Goal: Task Accomplishment & Management: Manage account settings

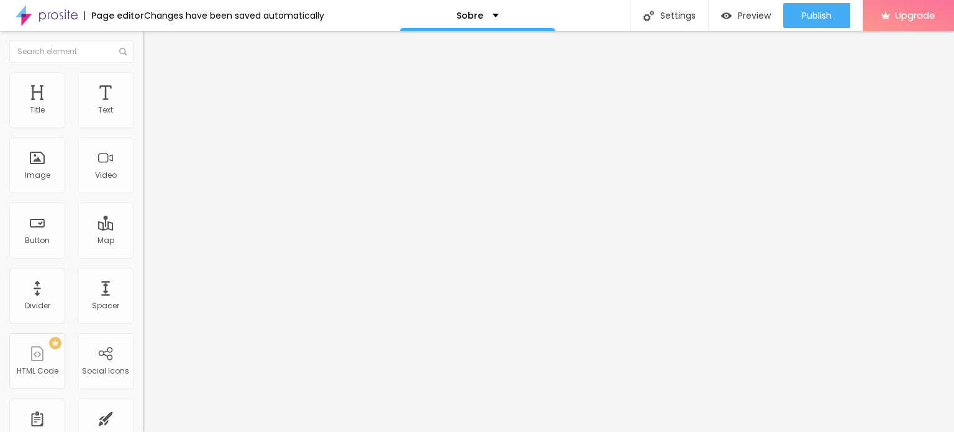
click at [143, 107] on span "Change image" at bounding box center [176, 101] width 66 height 11
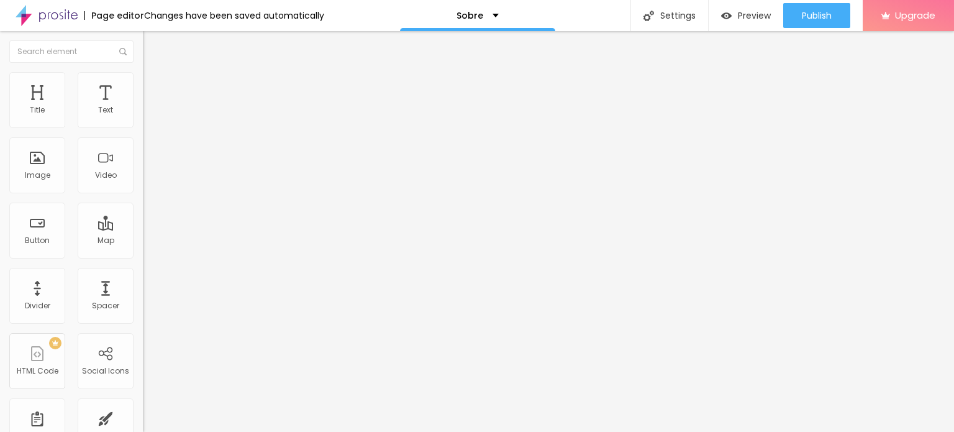
click at [154, 73] on span "Content" at bounding box center [169, 68] width 30 height 11
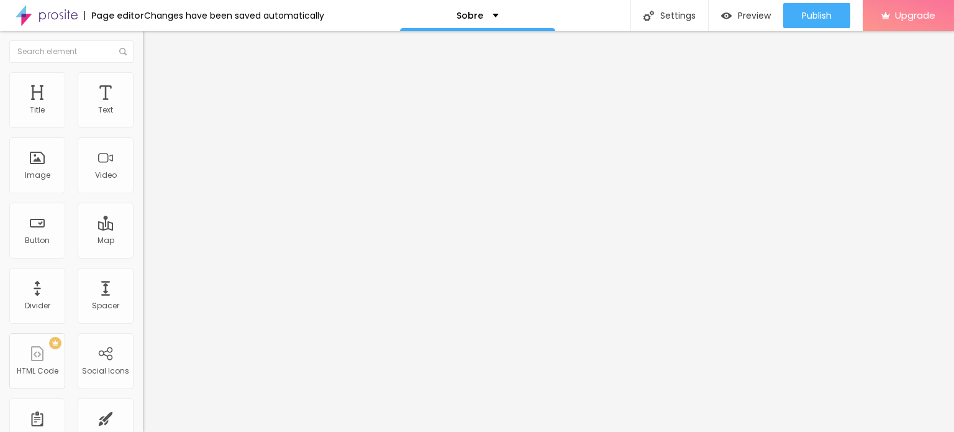
click at [152, 43] on img "button" at bounding box center [157, 45] width 10 height 10
click at [152, 41] on img "button" at bounding box center [157, 45] width 10 height 10
click at [42, 165] on div "Image" at bounding box center [37, 165] width 56 height 56
click at [143, 107] on span "Add image" at bounding box center [168, 101] width 51 height 11
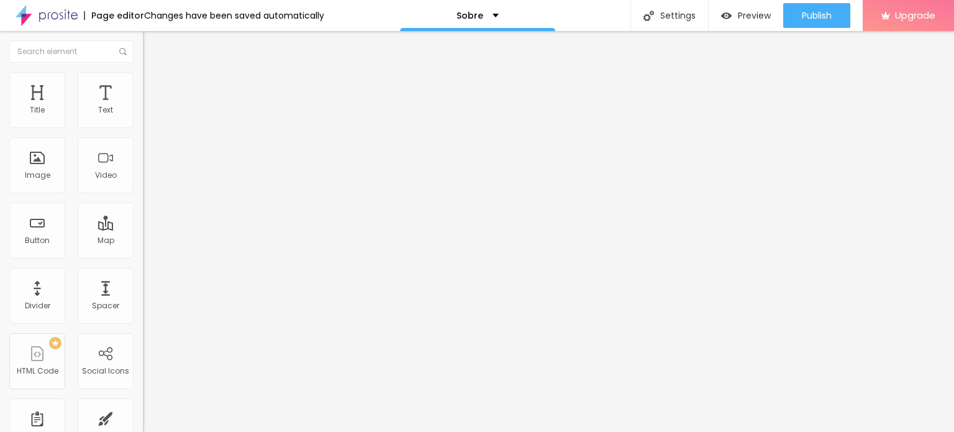
click at [143, 114] on div "Facebook" at bounding box center [214, 182] width 143 height 171
drag, startPoint x: 38, startPoint y: 201, endPoint x: 0, endPoint y: 201, distance: 37.9
paste input "[DOMAIN_NAME][URL]"
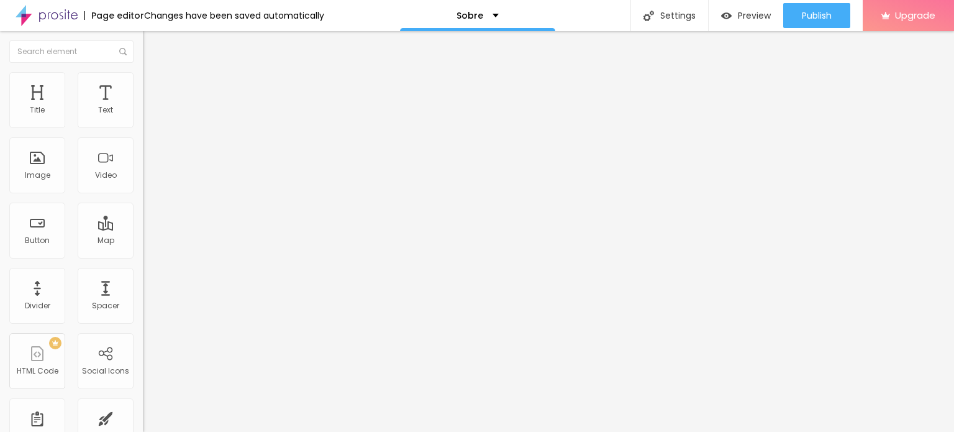
scroll to position [0, 71]
type input "[URL][DOMAIN_NAME]"
drag, startPoint x: 55, startPoint y: 228, endPoint x: 0, endPoint y: 221, distance: 55.7
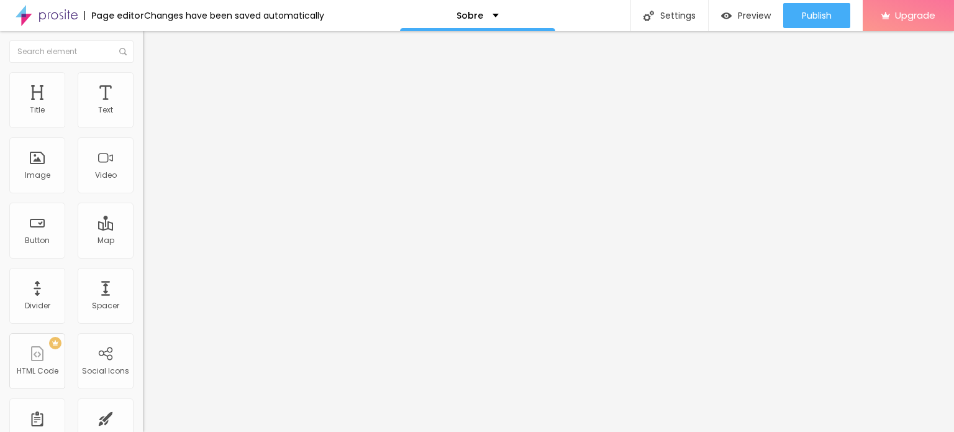
paste input "[DOMAIN_NAME][URL]"
type input "[URL][DOMAIN_NAME]"
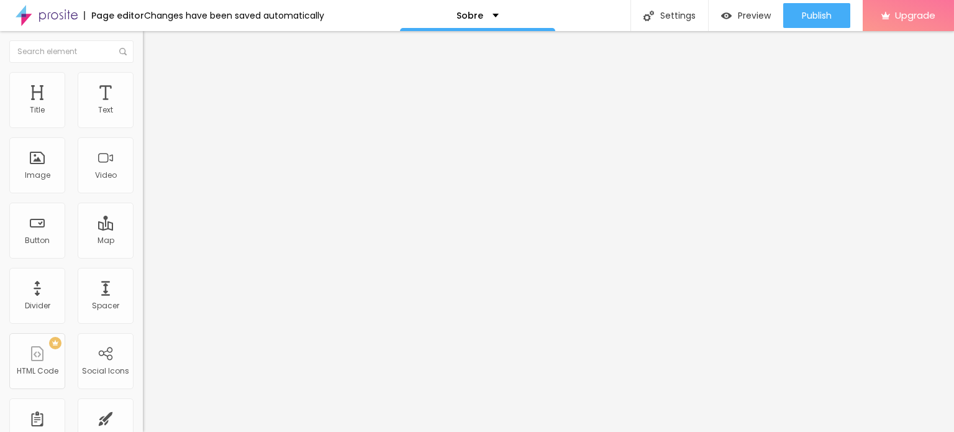
scroll to position [0, 0]
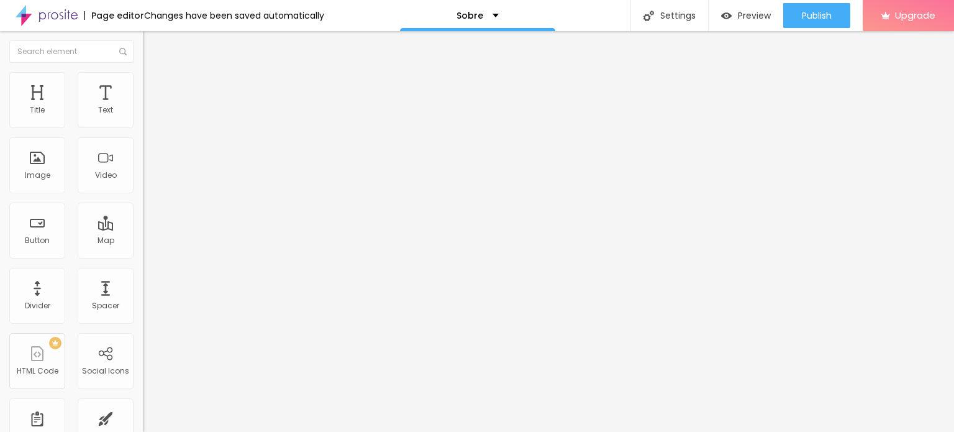
drag, startPoint x: 61, startPoint y: 203, endPoint x: 65, endPoint y: 214, distance: 12.0
drag, startPoint x: 38, startPoint y: 253, endPoint x: 0, endPoint y: 253, distance: 38.5
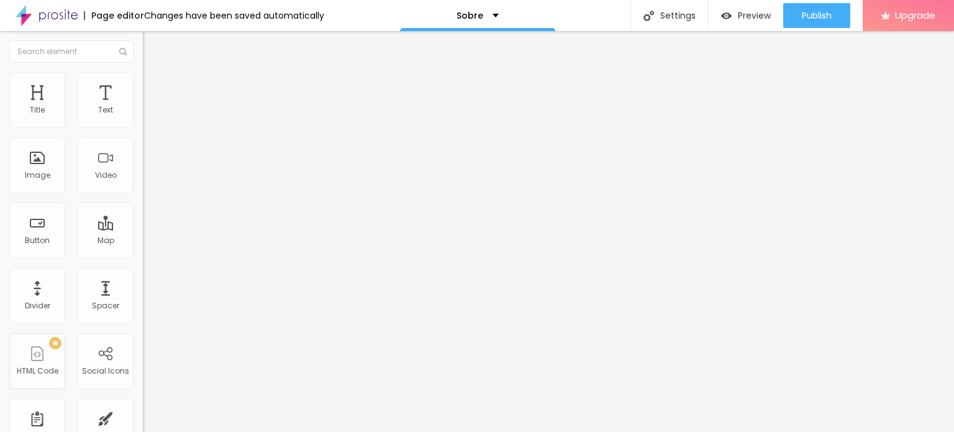
paste input "[DOMAIN_NAME][URL]"
type input "[URL][DOMAIN_NAME]"
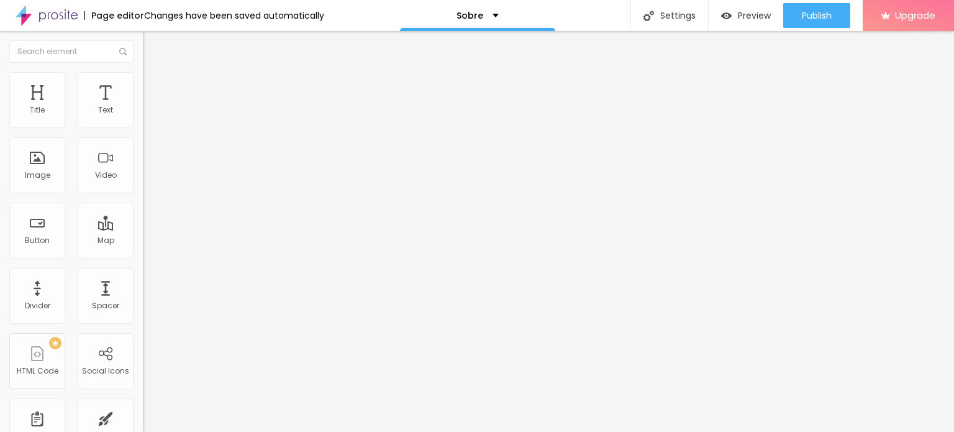
scroll to position [0, 0]
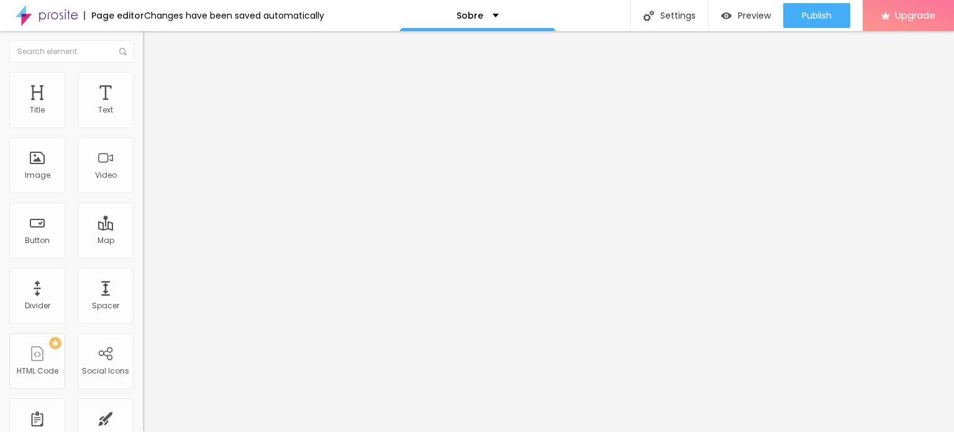
drag, startPoint x: 85, startPoint y: 277, endPoint x: 0, endPoint y: 275, distance: 85.1
paste input "[DOMAIN_NAME][URL]"
type input "[URL][DOMAIN_NAME]"
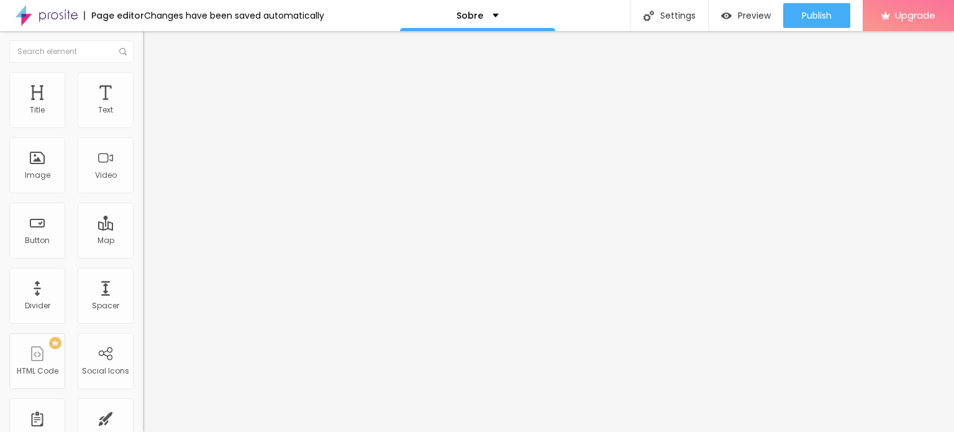
click at [143, 78] on img at bounding box center [148, 77] width 11 height 11
click at [143, 84] on li "Advanced" at bounding box center [214, 90] width 143 height 12
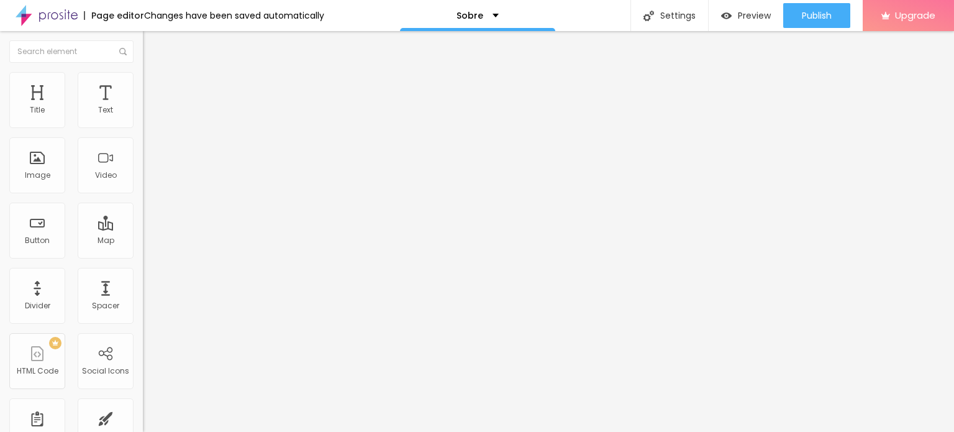
click at [143, 72] on li "Content" at bounding box center [214, 66] width 143 height 12
click at [143, 75] on img at bounding box center [148, 77] width 11 height 11
click at [143, 84] on img at bounding box center [148, 89] width 11 height 11
click at [154, 73] on span "Content" at bounding box center [169, 68] width 30 height 11
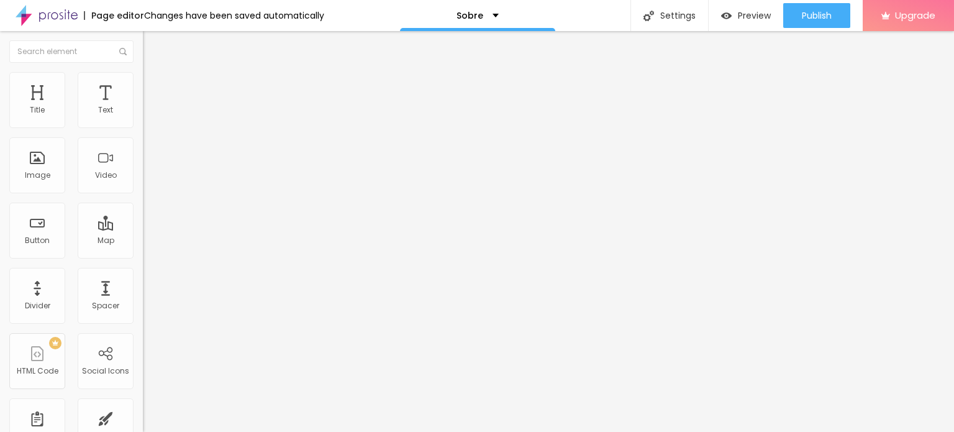
click at [143, 37] on button "Edit Social Icons" at bounding box center [214, 45] width 143 height 29
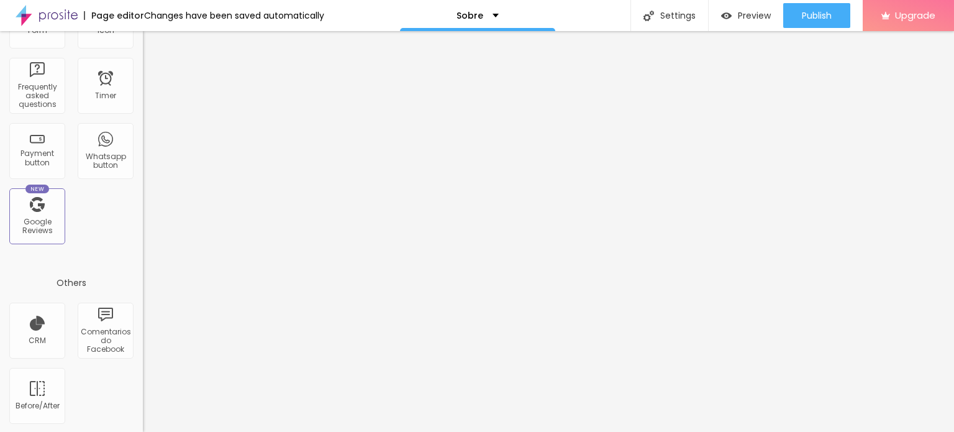
scroll to position [344, 0]
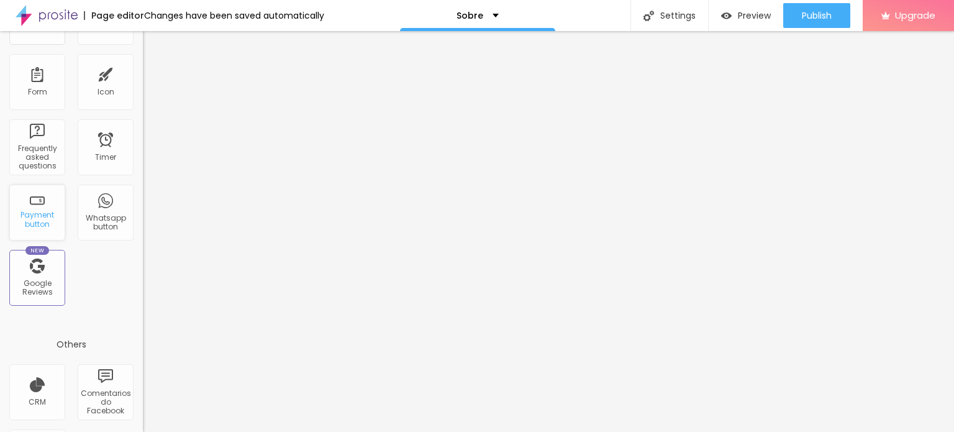
click at [39, 207] on div "Payment button" at bounding box center [37, 212] width 56 height 56
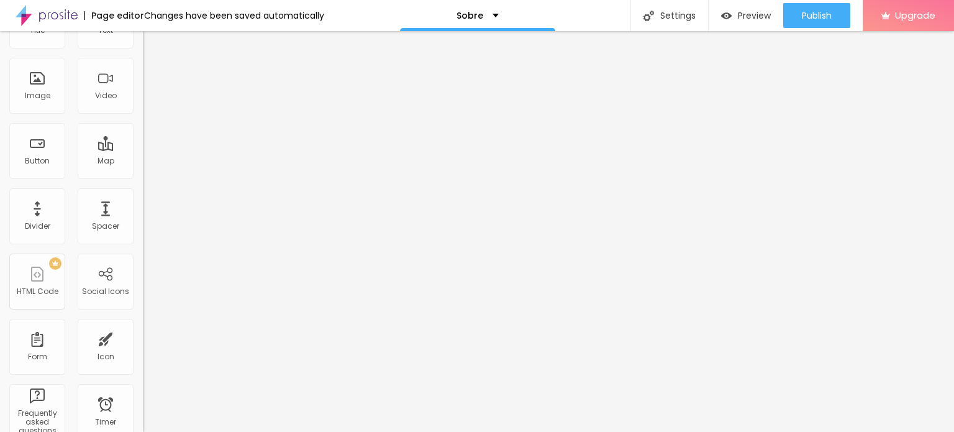
scroll to position [0, 0]
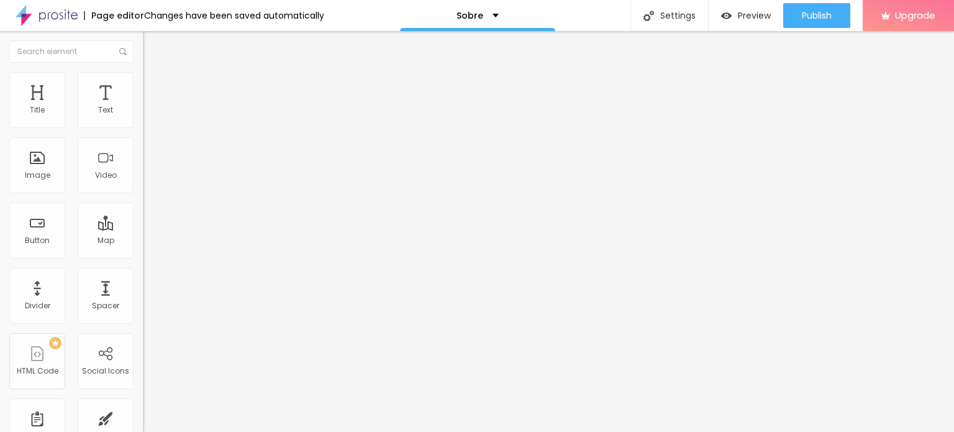
click at [143, 92] on p "TBD" at bounding box center [214, 87] width 143 height 7
drag, startPoint x: 19, startPoint y: 121, endPoint x: 89, endPoint y: 94, distance: 74.7
click at [143, 92] on p "TBD" at bounding box center [214, 87] width 143 height 7
click at [143, 79] on img at bounding box center [148, 77] width 11 height 11
click at [143, 71] on img at bounding box center [148, 65] width 11 height 11
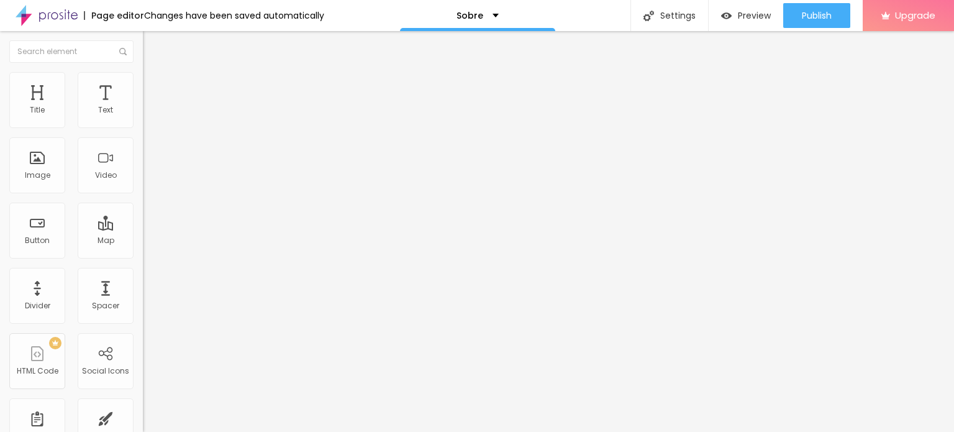
drag, startPoint x: 66, startPoint y: 137, endPoint x: 0, endPoint y: 126, distance: 67.3
click at [143, 126] on div "Text Click me Align Size Default Small Default Big Link URL https:// Open in ne…" at bounding box center [214, 187] width 143 height 181
type input "Ư"
type input "Website"
drag, startPoint x: 59, startPoint y: 255, endPoint x: 0, endPoint y: 263, distance: 59.6
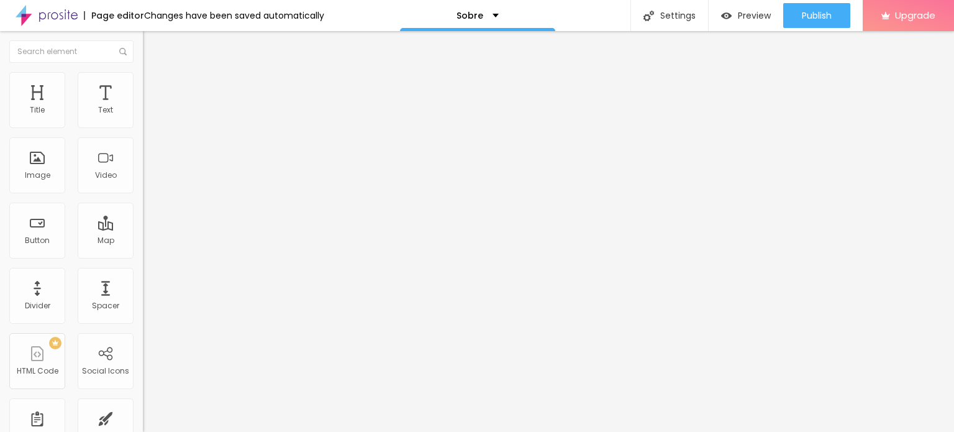
click at [143, 263] on div "Text Website Align Size Default Small Default Big Link URL https:// Open in new…" at bounding box center [214, 187] width 143 height 181
type input "[URL][DOMAIN_NAME]"
click at [143, 325] on div "Edit Button Content Style Advanced Text Website Align Size Default Small Defaul…" at bounding box center [214, 231] width 143 height 401
drag, startPoint x: 62, startPoint y: 140, endPoint x: 0, endPoint y: 142, distance: 62.1
click at [143, 142] on div "Text Website Align Size Default Small Default Big Link URL [URL][DOMAIN_NAME] O…" at bounding box center [214, 187] width 143 height 181
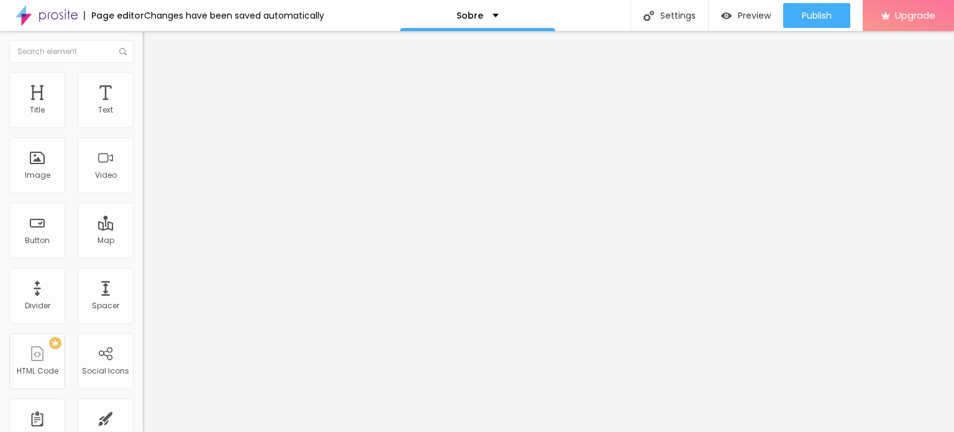
type input "m"
type input "[DOMAIN_NAME]"
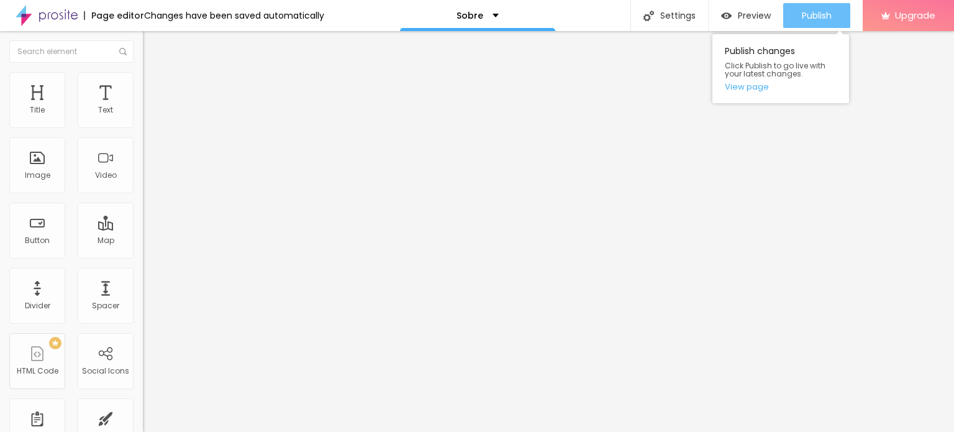
click at [812, 20] on span "Publish" at bounding box center [817, 16] width 30 height 10
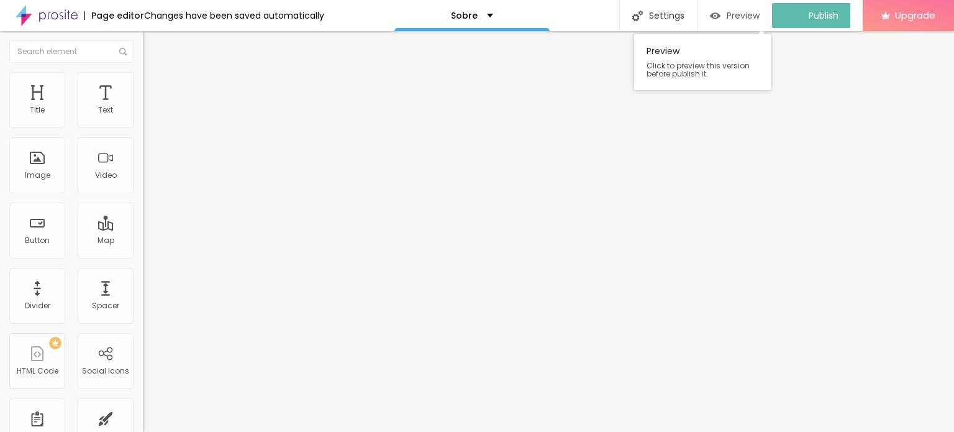
click at [738, 14] on span "Preview" at bounding box center [743, 16] width 33 height 10
